Goal: Task Accomplishment & Management: Manage account settings

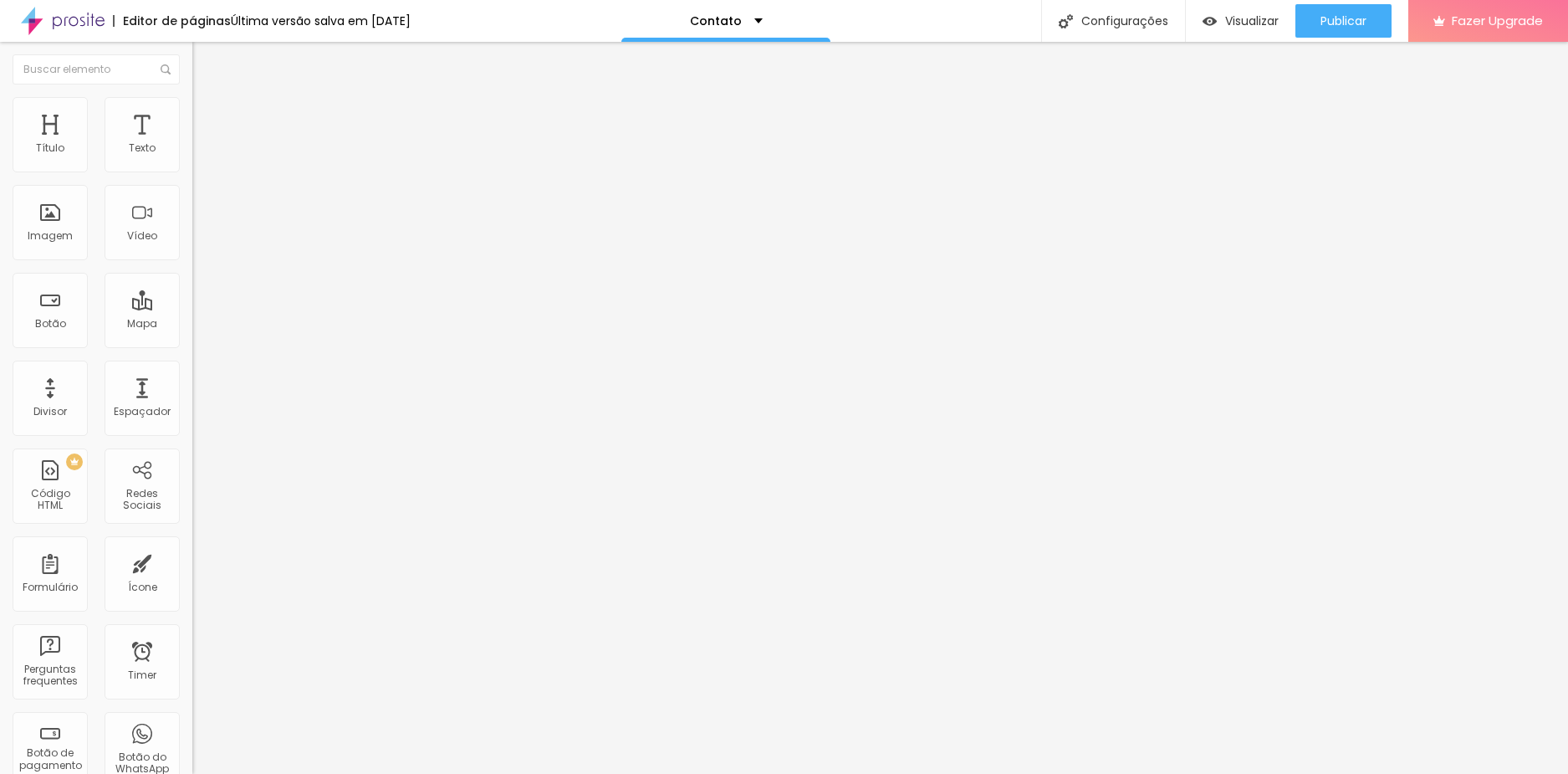
click at [193, 168] on span at bounding box center [198, 175] width 10 height 14
click at [208, 116] on span "Estilo" at bounding box center [220, 108] width 26 height 14
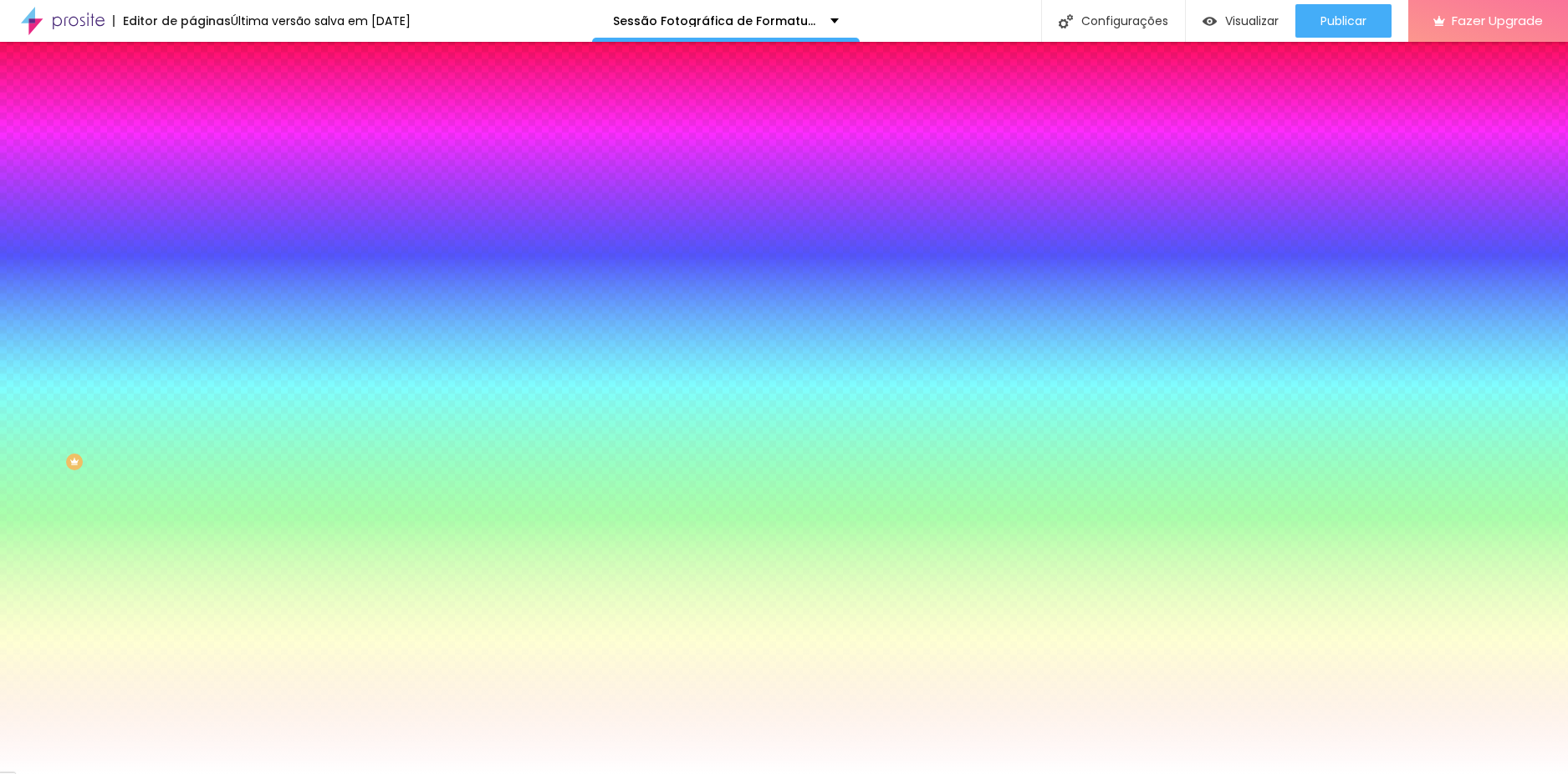
click at [208, 118] on span "Avançado" at bounding box center [235, 125] width 55 height 14
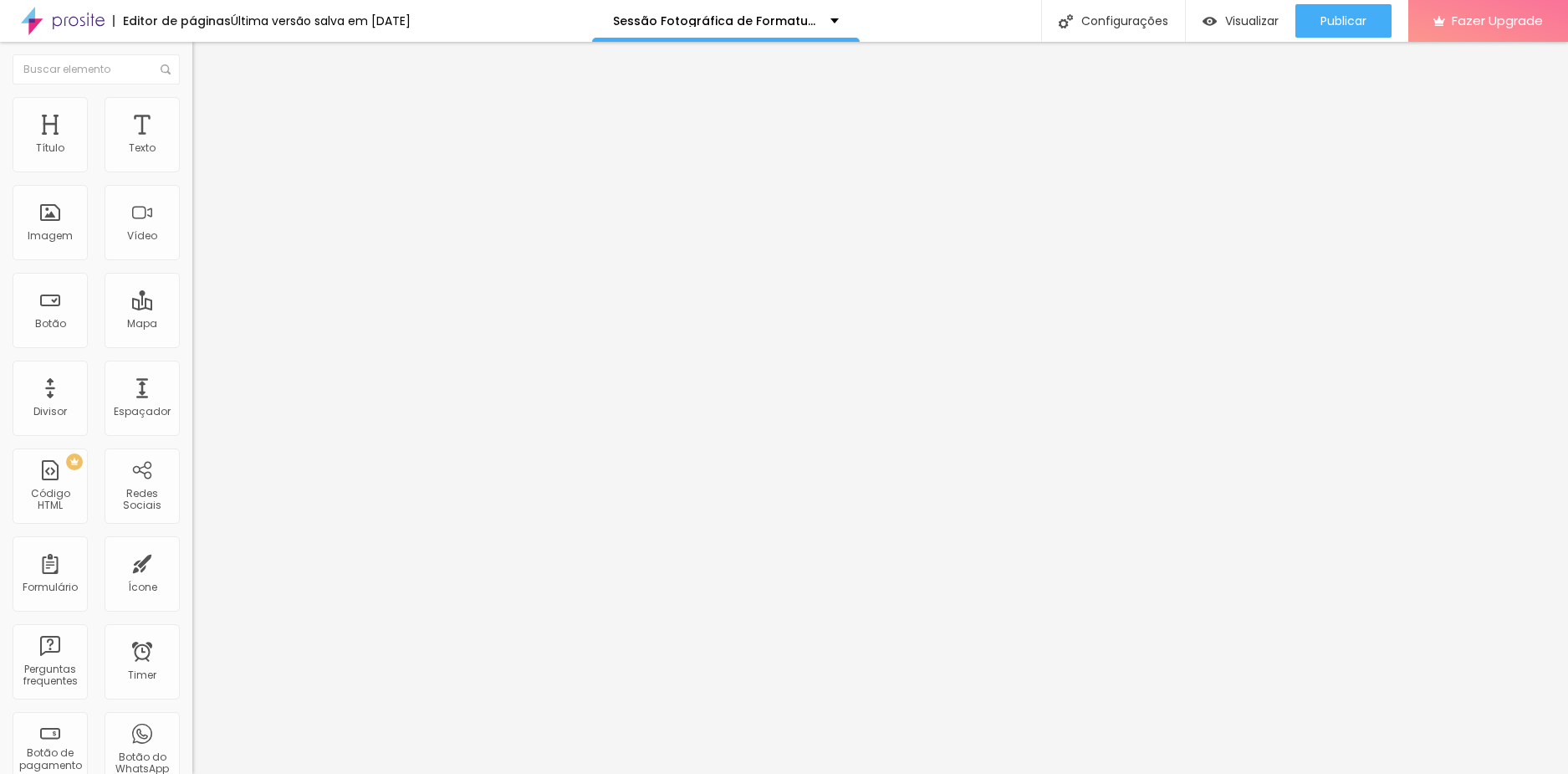
click at [193, 95] on img at bounding box center [200, 87] width 15 height 15
click at [193, 169] on img at bounding box center [198, 174] width 10 height 10
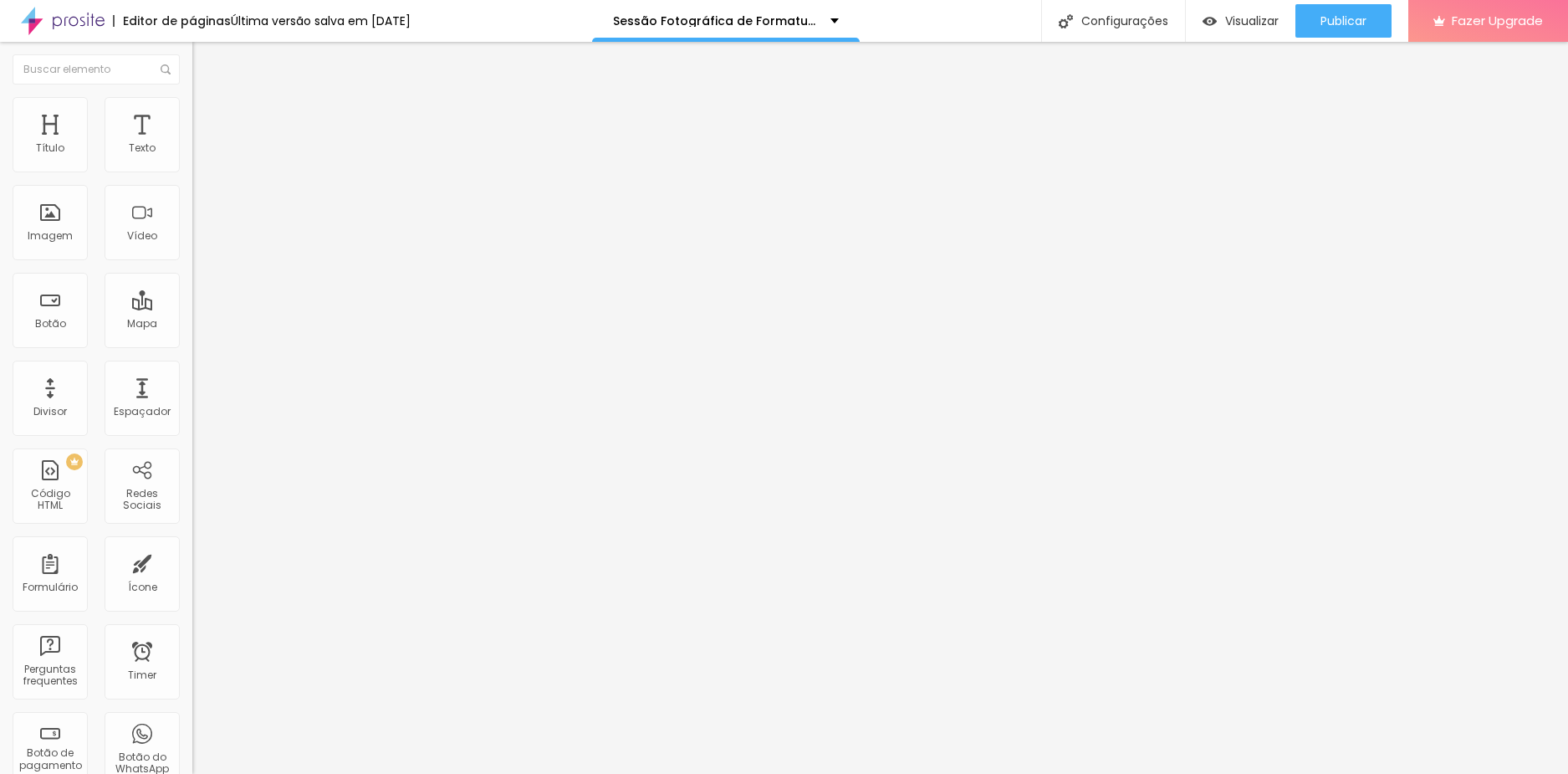
click at [193, 109] on ul "Conteúdo Estilo Avançado" at bounding box center [289, 105] width 193 height 50
click at [208, 118] on span "Avançado" at bounding box center [235, 125] width 55 height 14
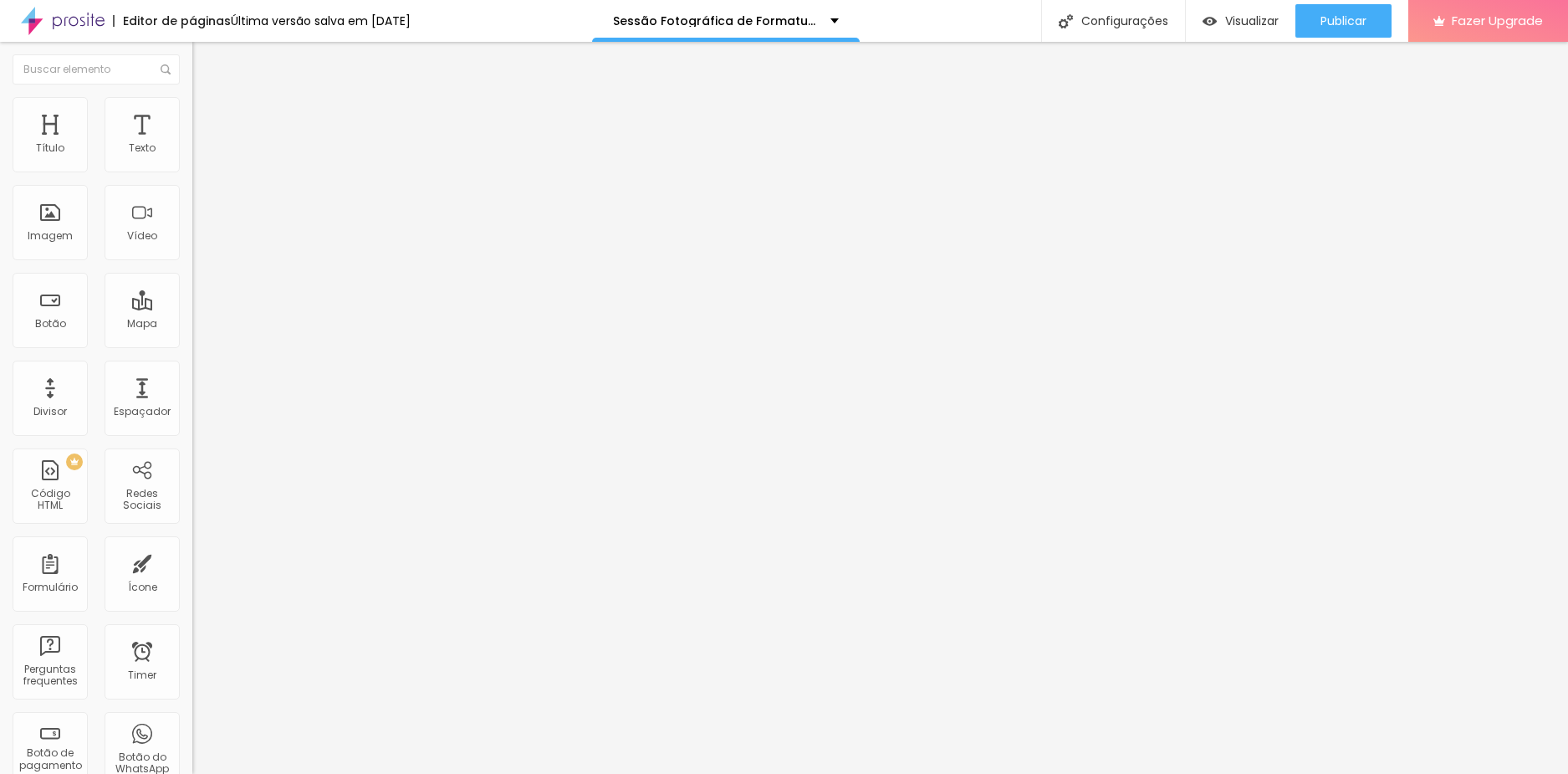
click at [193, 97] on li "Conteúdo" at bounding box center [289, 88] width 193 height 17
click at [193, 169] on img at bounding box center [198, 174] width 10 height 10
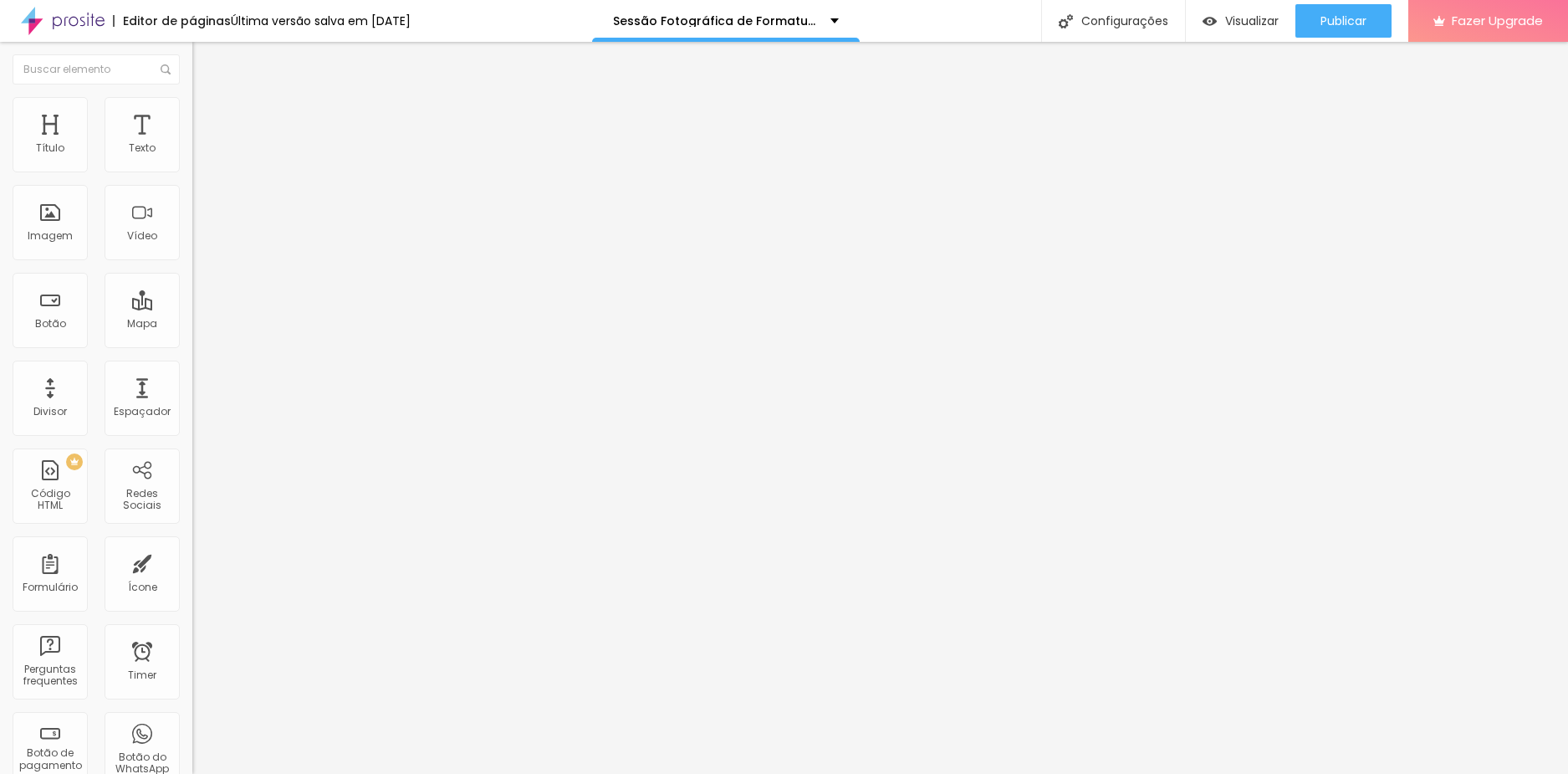
click at [193, 169] on img at bounding box center [198, 174] width 10 height 10
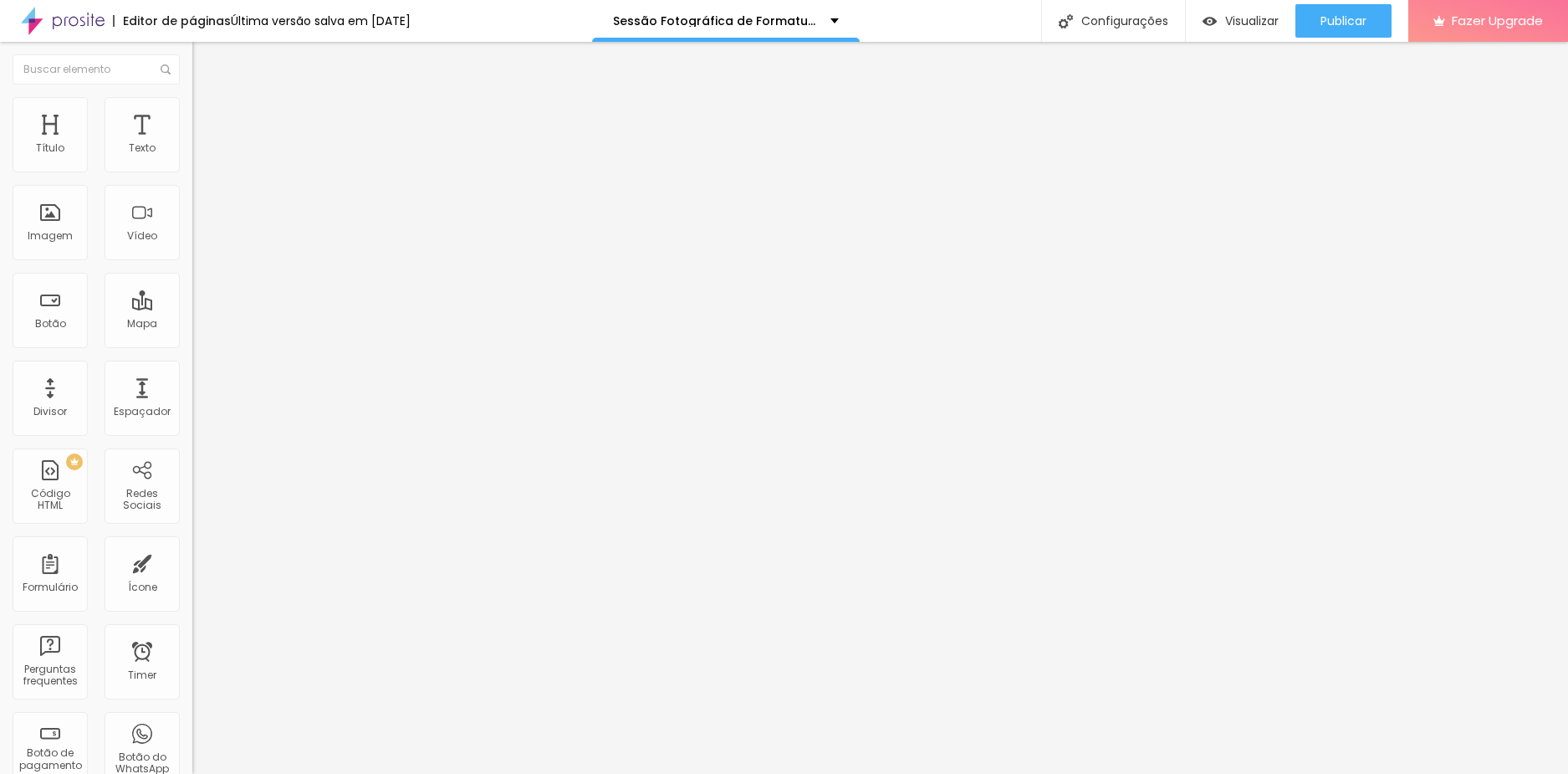
radio input "true"
